Goal: Task Accomplishment & Management: Manage account settings

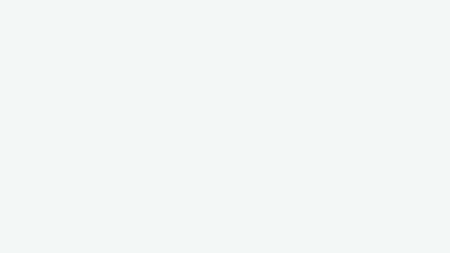
click at [276, 11] on body at bounding box center [225, 128] width 446 height 253
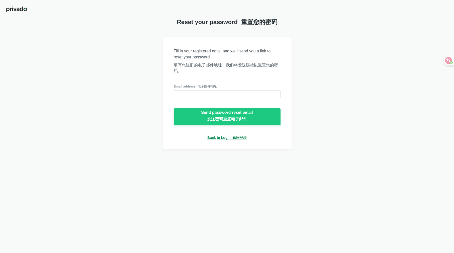
click at [219, 83] on div at bounding box center [227, 80] width 107 height 8
click at [202, 94] on input "email" at bounding box center [227, 94] width 107 height 8
type input "[EMAIL_ADDRESS][DOMAIN_NAME]"
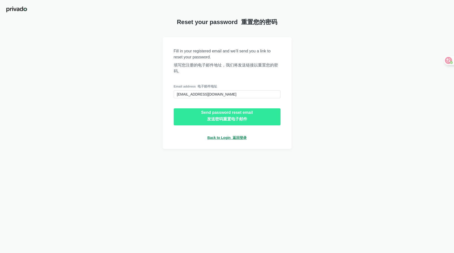
click at [203, 117] on div "Send password reset email 发送密码重置电子邮件" at bounding box center [227, 116] width 52 height 13
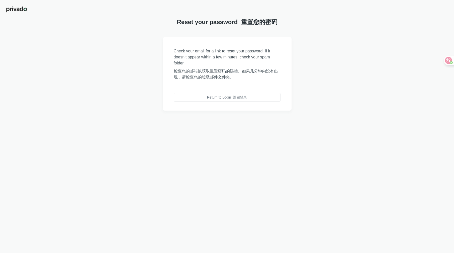
drag, startPoint x: 18, startPoint y: 68, endPoint x: 73, endPoint y: 56, distance: 56.0
click at [18, 68] on div "Check your email for a link to reset your password. If it doesn’t appear within…" at bounding box center [227, 74] width 454 height 74
click at [225, 96] on div "Return to Login 返回登录" at bounding box center [227, 97] width 40 height 5
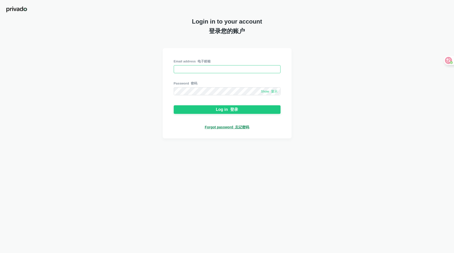
click at [199, 68] on input "email" at bounding box center [227, 69] width 107 height 8
type input "[EMAIL_ADDRESS][DOMAIN_NAME]"
